Goal: Use online tool/utility: Utilize a website feature to perform a specific function

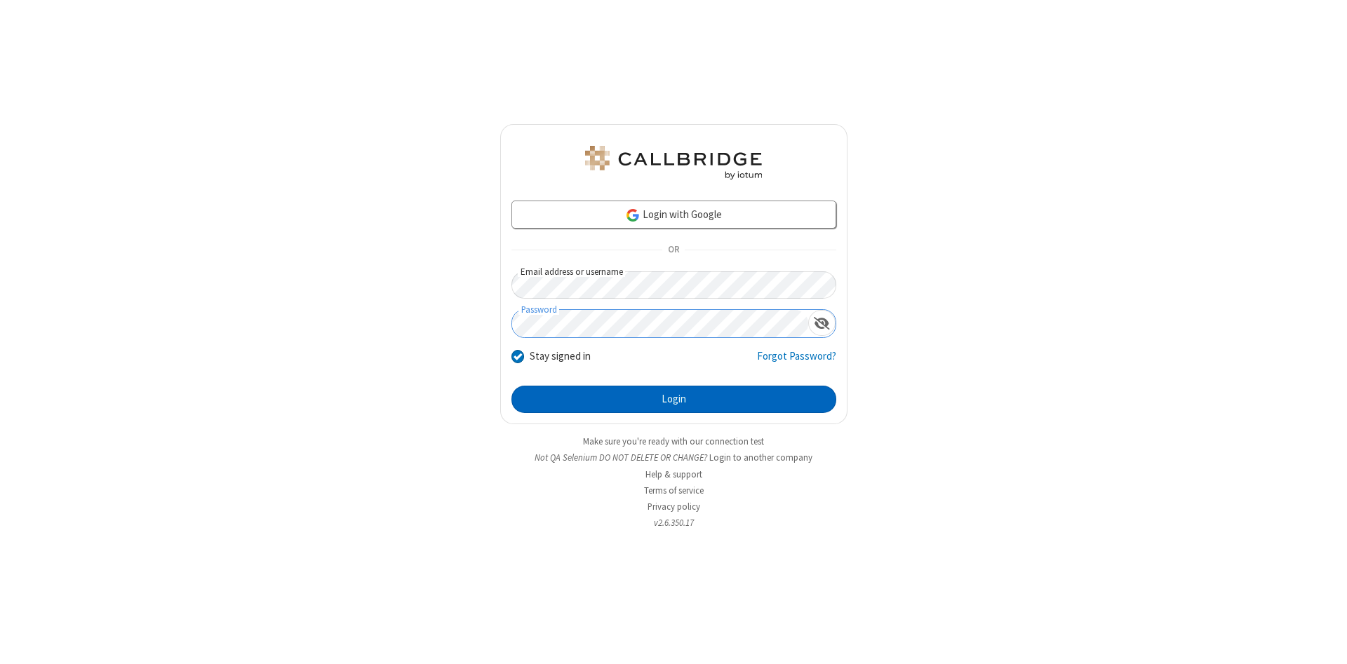
click at [673, 400] on button "Login" at bounding box center [673, 400] width 325 height 28
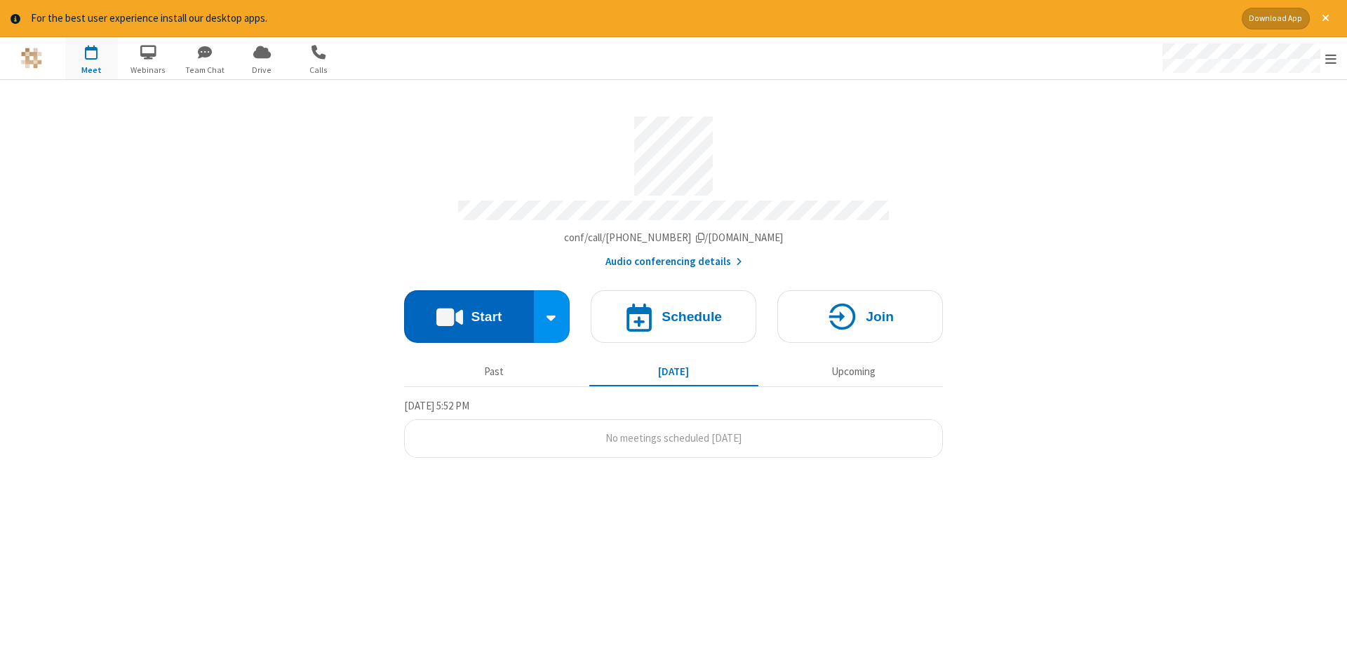
click at [469, 311] on button "Start" at bounding box center [469, 316] width 130 height 53
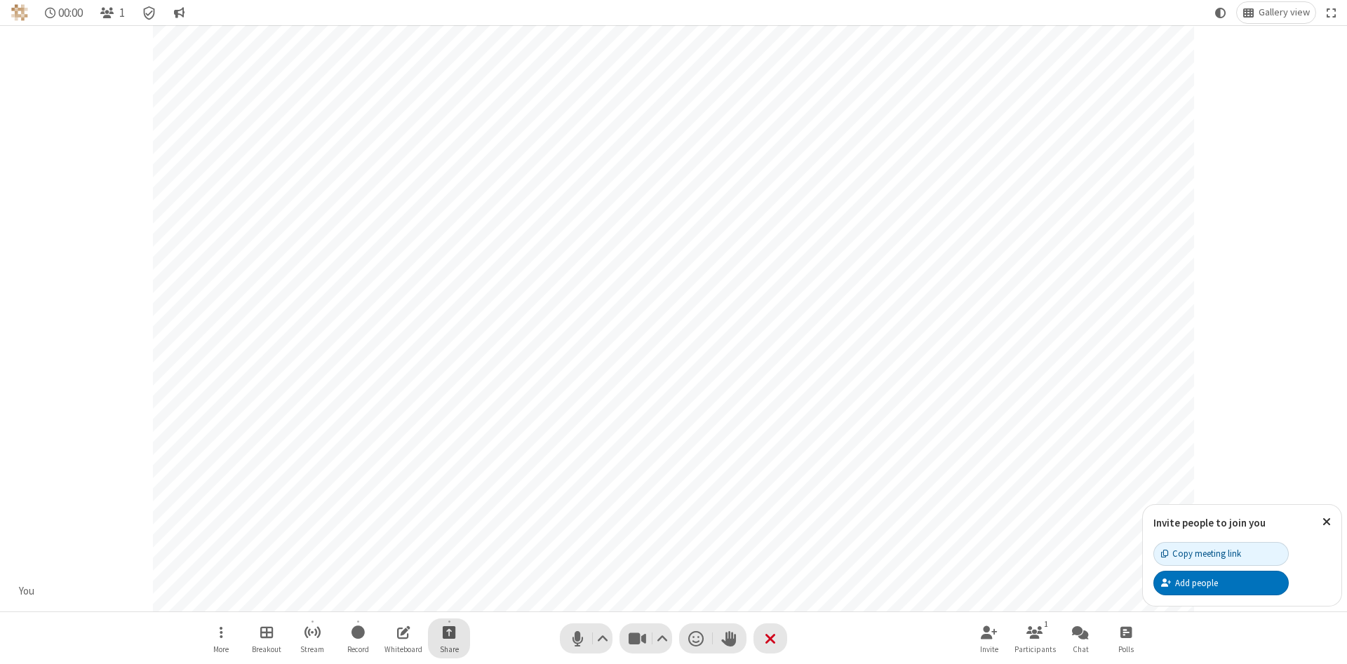
click at [448, 632] on span "Start sharing" at bounding box center [449, 633] width 13 height 18
click at [448, 546] on span "Share additional camera" at bounding box center [457, 550] width 104 height 12
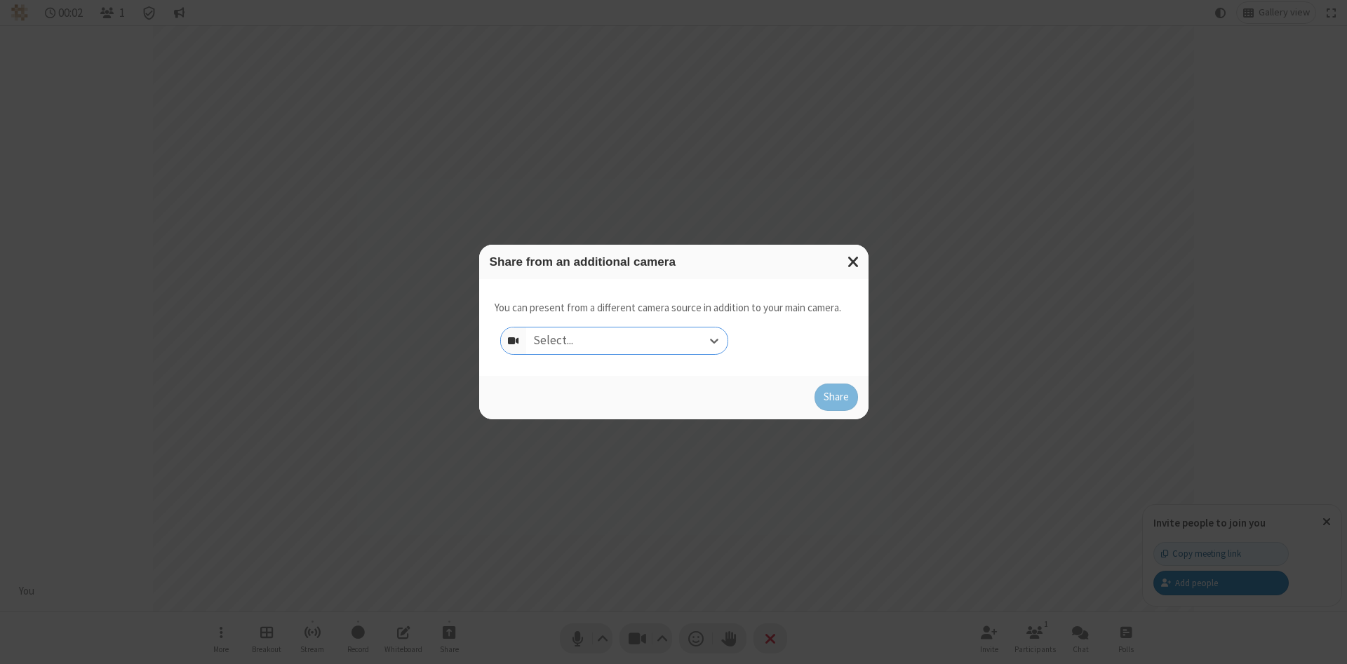
click at [626, 340] on div "Select..." at bounding box center [626, 341] width 201 height 27
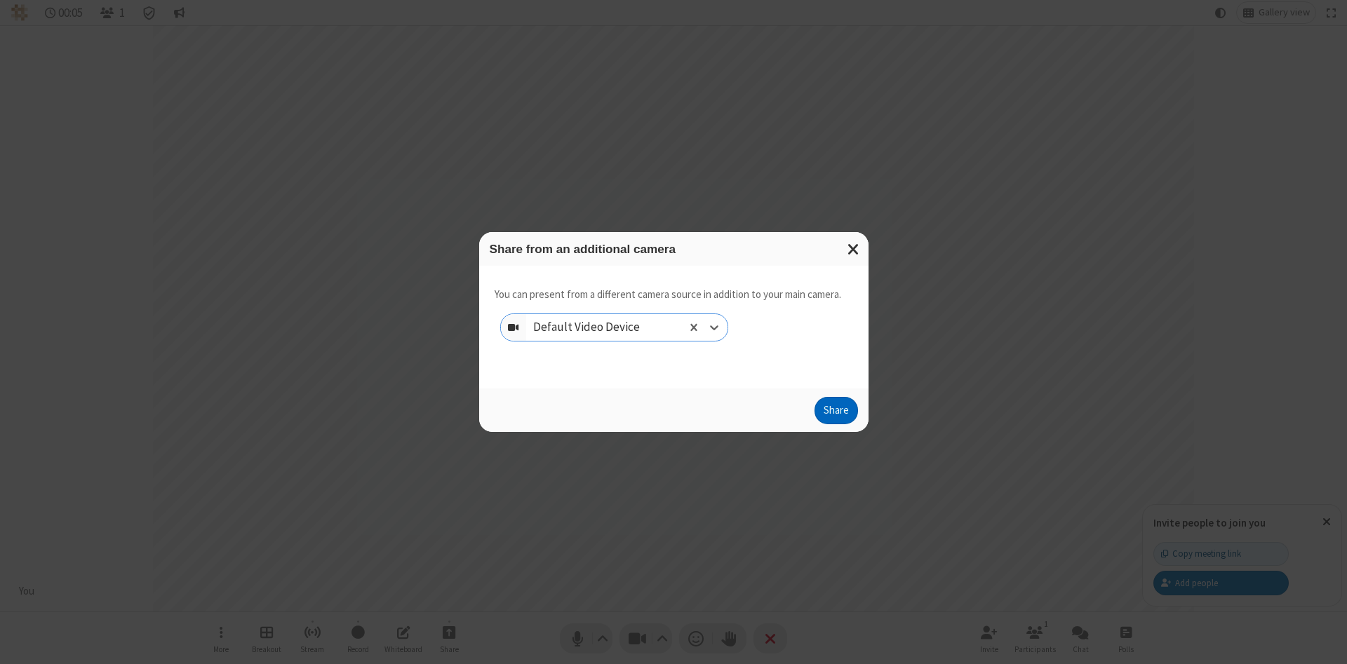
click at [835, 414] on button "Share" at bounding box center [835, 411] width 43 height 28
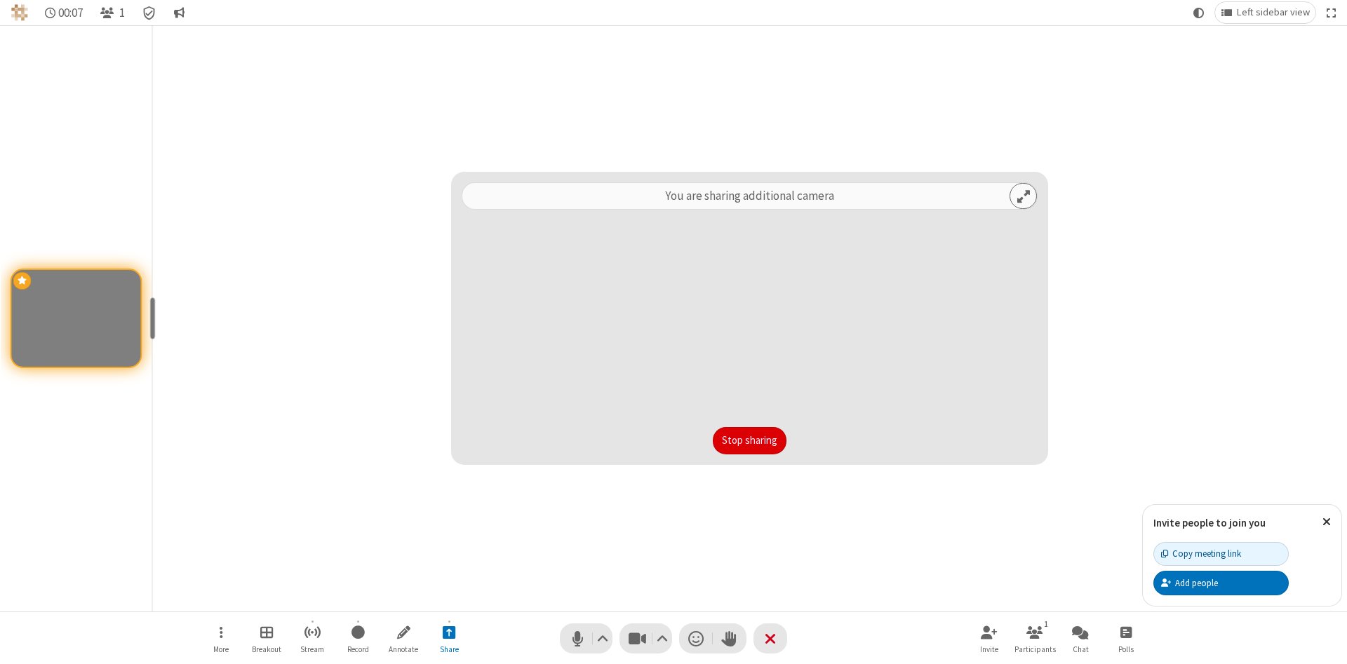
click at [749, 441] on button "Stop sharing" at bounding box center [750, 441] width 74 height 28
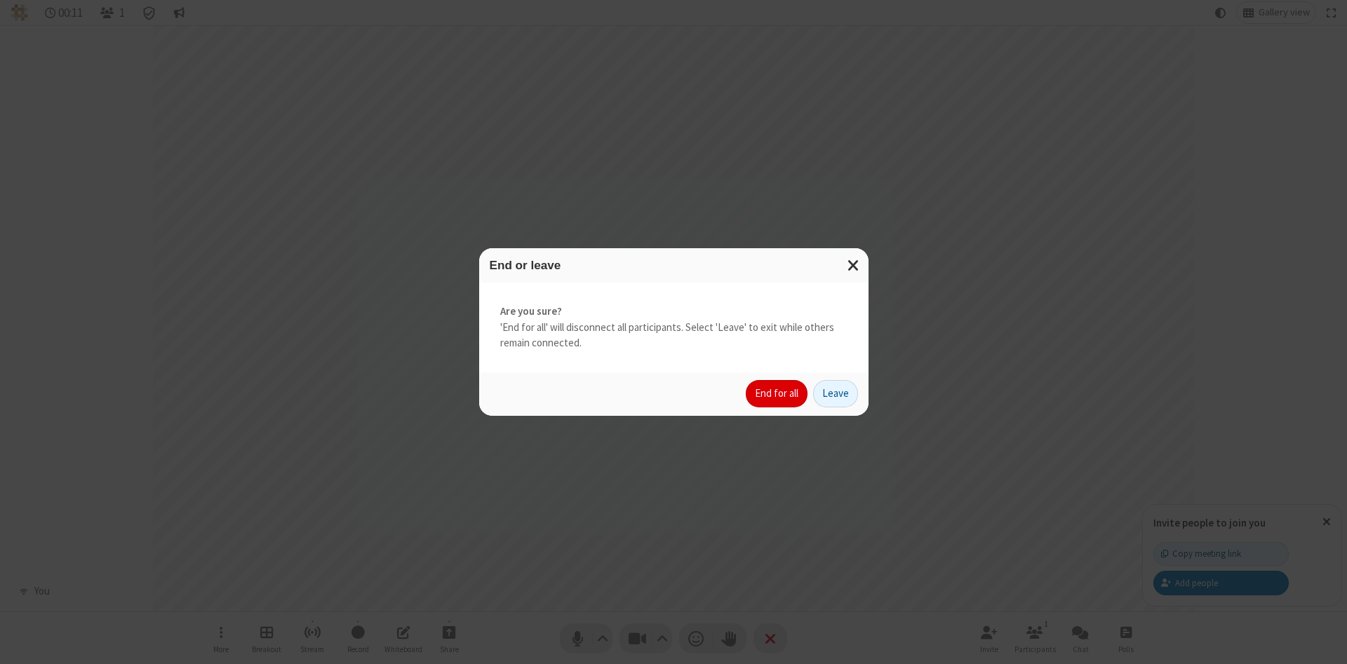
click at [777, 394] on button "End for all" at bounding box center [777, 394] width 62 height 28
